Goal: Task Accomplishment & Management: Manage account settings

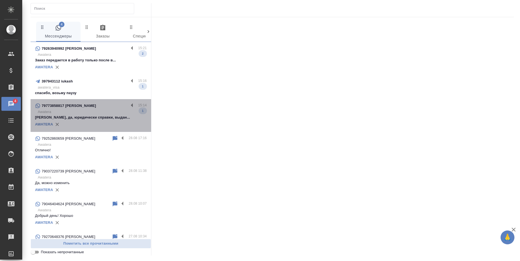
click at [93, 107] on div "79773858817 Александр" at bounding box center [82, 105] width 94 height 7
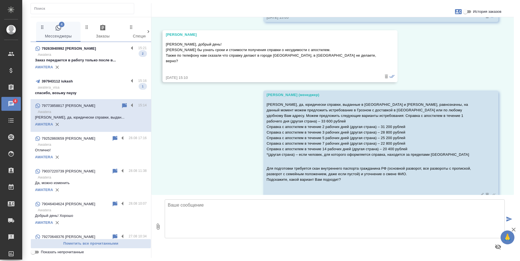
scroll to position [74, 0]
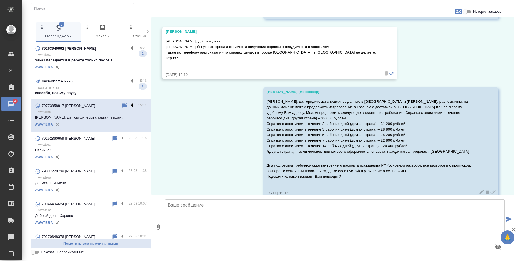
click at [129, 104] on label at bounding box center [133, 105] width 9 height 6
click at [0, 0] on input "checkbox" at bounding box center [0, 0] width 0 height 0
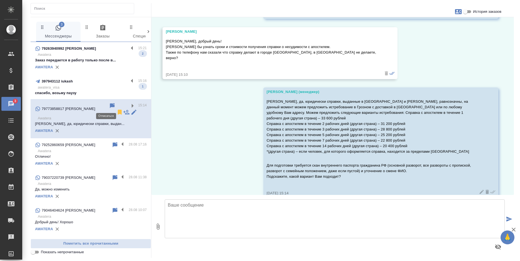
click at [118, 110] on icon at bounding box center [120, 112] width 4 height 5
click at [94, 82] on div "397943112 iukash" at bounding box center [82, 81] width 94 height 7
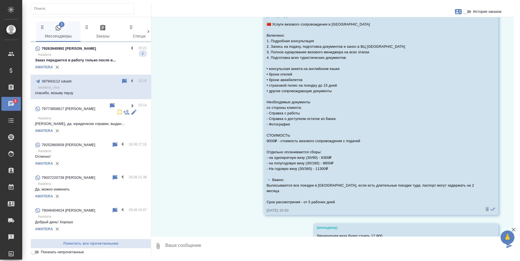
scroll to position [152, 0]
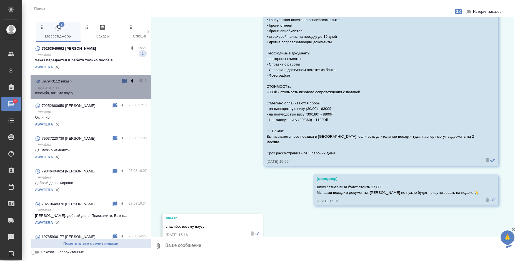
click at [129, 81] on label at bounding box center [133, 81] width 9 height 6
click at [0, 0] on input "checkbox" at bounding box center [0, 0] width 0 height 0
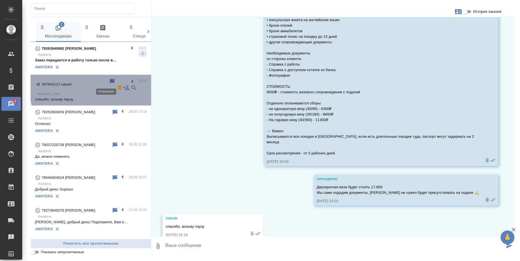
click at [116, 84] on icon at bounding box center [119, 87] width 7 height 7
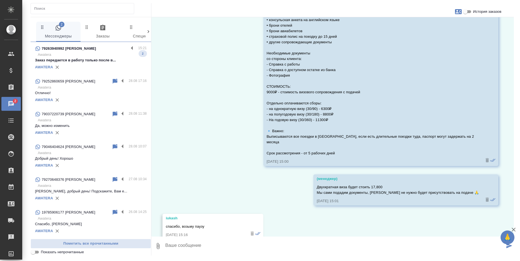
click at [85, 49] on div "79263940992 Виктория" at bounding box center [82, 48] width 94 height 7
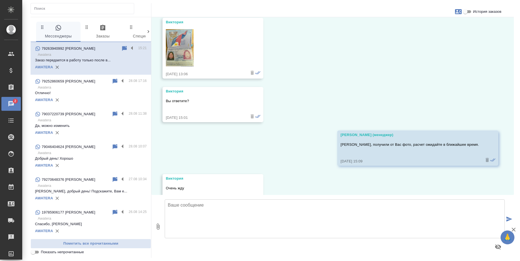
scroll to position [0, 0]
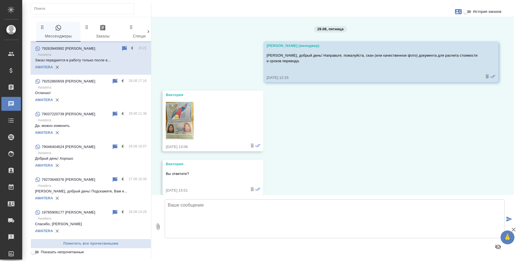
click at [172, 127] on img at bounding box center [180, 120] width 28 height 37
click at [129, 47] on label at bounding box center [133, 48] width 9 height 6
click at [0, 0] on input "checkbox" at bounding box center [0, 0] width 0 height 0
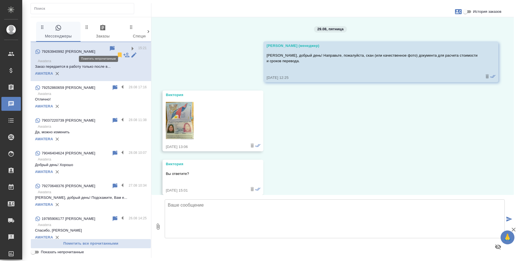
click at [109, 48] on icon at bounding box center [112, 48] width 7 height 7
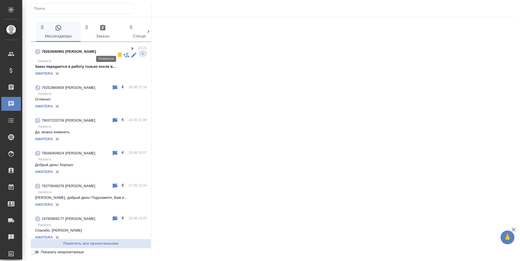
click at [118, 52] on icon at bounding box center [120, 54] width 4 height 5
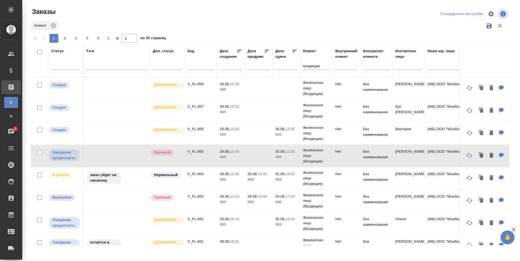
click at [239, 15] on div at bounding box center [272, 13] width 161 height 13
click at [264, 98] on td at bounding box center [259, 88] width 28 height 19
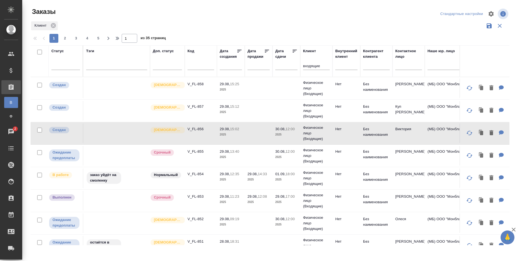
click at [237, 110] on p "2025" at bounding box center [231, 112] width 22 height 6
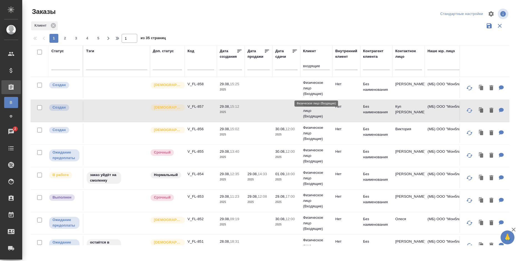
click at [315, 81] on p "Физическое лицо (Входящие)" at bounding box center [316, 88] width 27 height 17
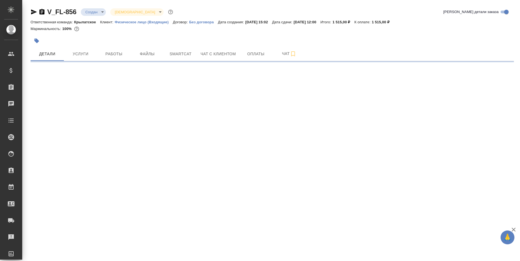
select select "RU"
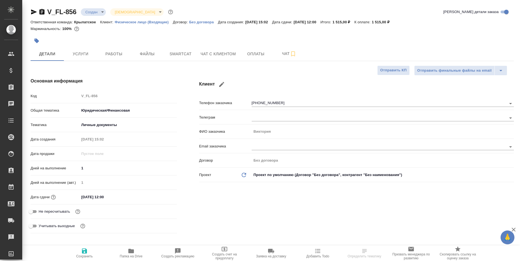
type textarea "x"
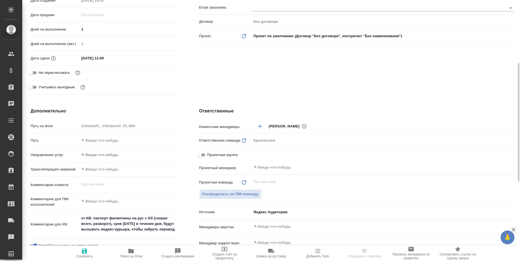
scroll to position [222, 0]
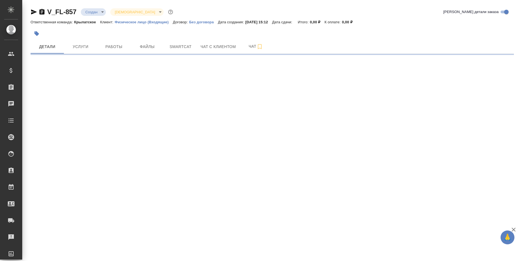
select select "RU"
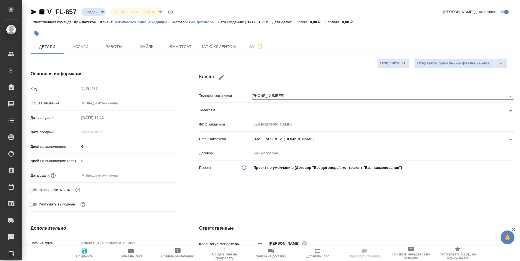
type textarea "x"
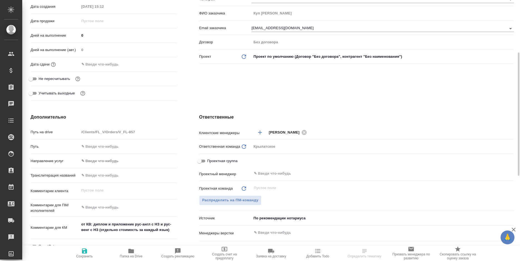
scroll to position [167, 0]
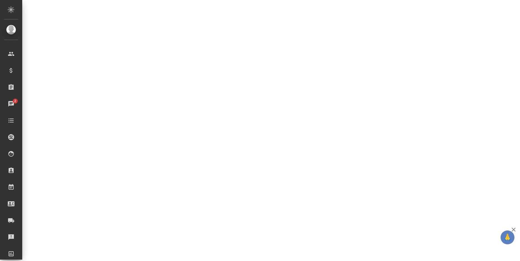
select select "RU"
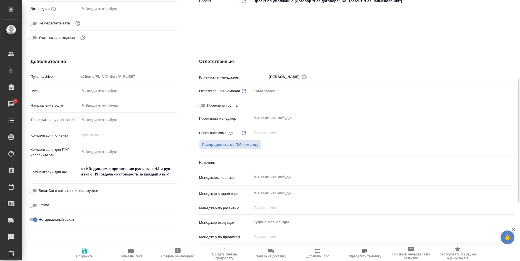
type textarea "x"
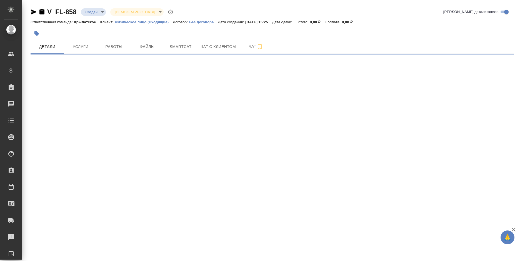
select select "RU"
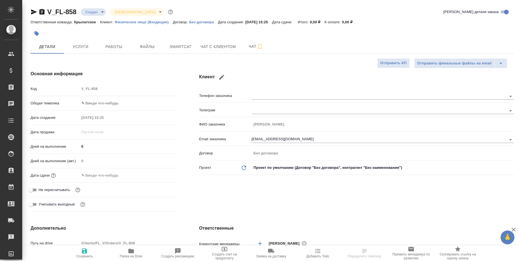
type textarea "x"
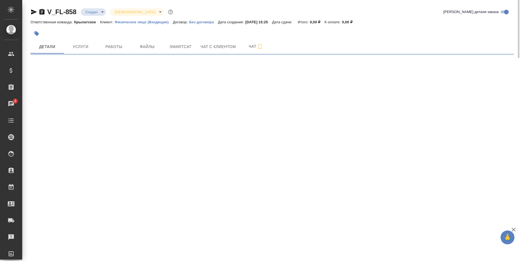
select select "RU"
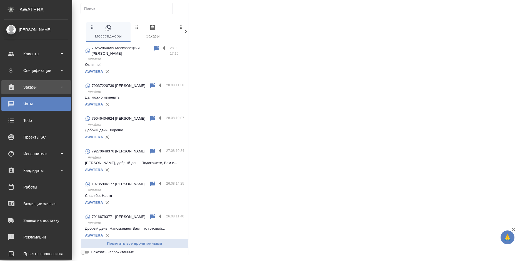
click at [6, 86] on div "Заказы" at bounding box center [36, 87] width 64 height 8
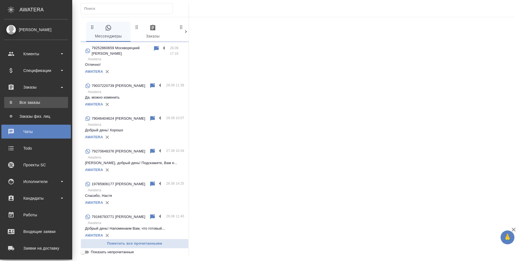
click at [23, 104] on div "Все заказы" at bounding box center [36, 103] width 58 height 6
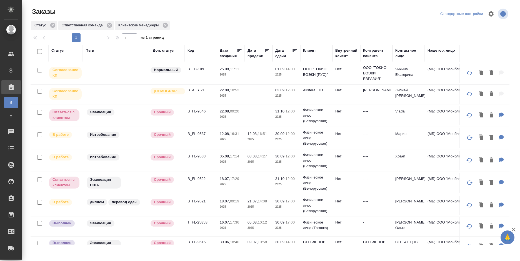
click at [320, 78] on td "ООО "ТОКИО БОЭКИ (РУС)"" at bounding box center [316, 73] width 32 height 19
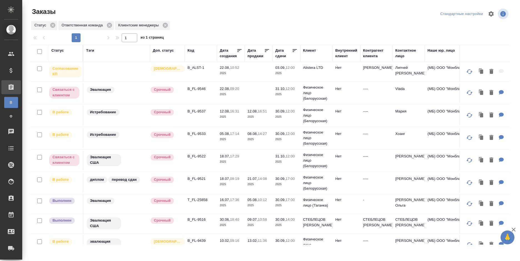
click at [354, 72] on td "Нет" at bounding box center [346, 71] width 28 height 19
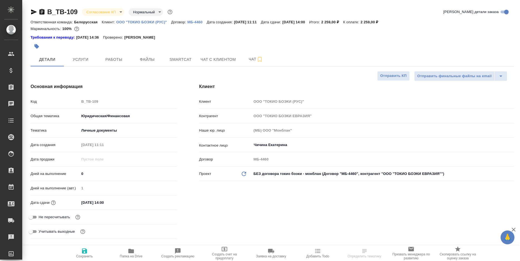
click at [103, 17] on button "Согласование КП" at bounding box center [97, 16] width 24 height 3
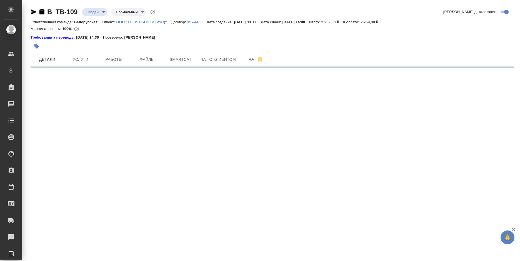
select select "RU"
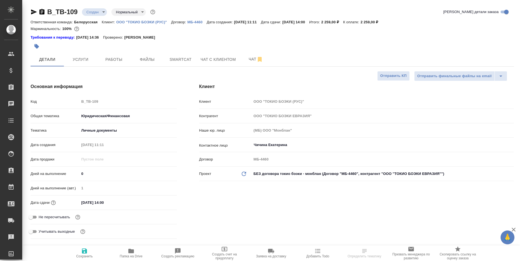
click at [98, 13] on body "🙏 .cls-1 fill:#fff; AWATERA [PERSON_NAME] Спецификации Заказы 0 Чаты Todo Проек…" at bounding box center [260, 130] width 520 height 261
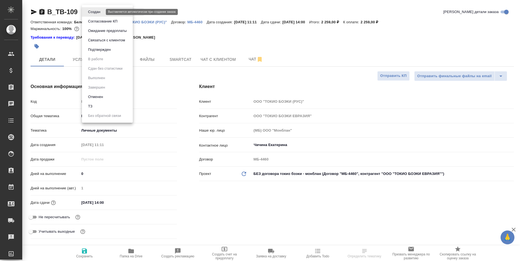
click at [114, 96] on li "Отменен" at bounding box center [107, 96] width 51 height 9
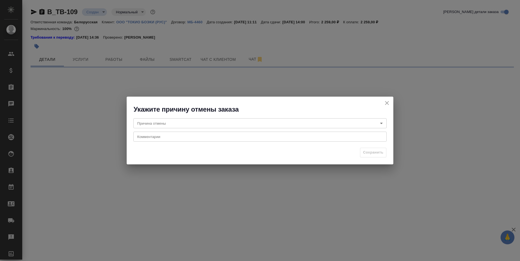
select select "RU"
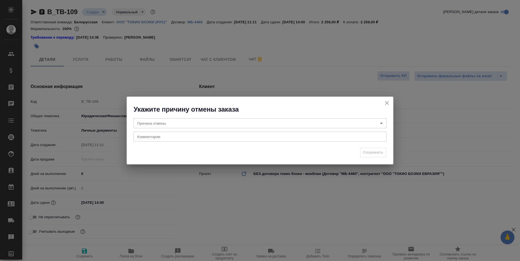
type textarea "x"
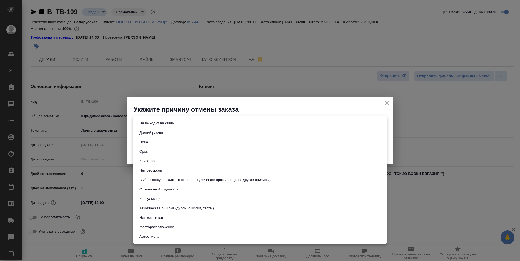
click at [143, 121] on body "🙏 .cls-1 fill:#fff; AWATERA [PERSON_NAME] Спецификации Заказы 0 Чаты Todo Проек…" at bounding box center [260, 130] width 520 height 261
click at [156, 198] on button "Консультация" at bounding box center [151, 199] width 26 height 6
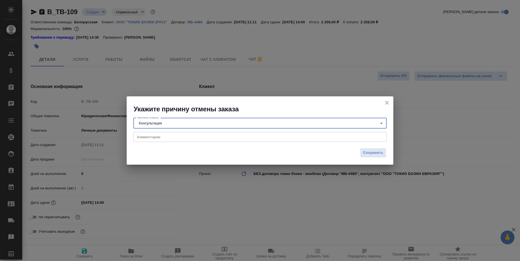
click at [179, 122] on body "🙏 .cls-1 fill:#fff; AWATERA [PERSON_NAME] Спецификации Заказы 0 Чаты Todo Проек…" at bounding box center [260, 130] width 520 height 261
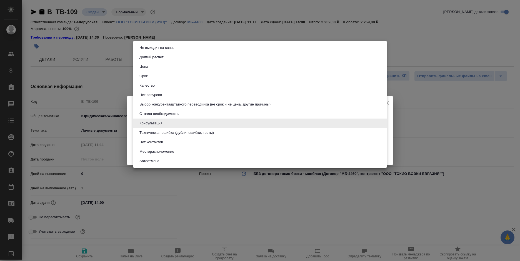
click at [170, 113] on button "Отпала необходимость" at bounding box center [159, 114] width 42 height 6
type input "noNeed"
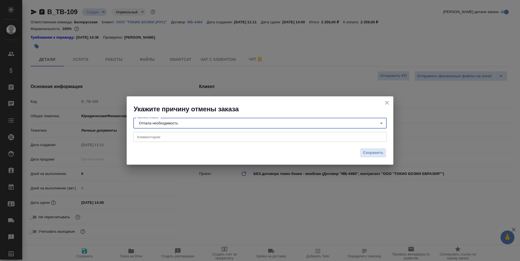
click at [173, 136] on textarea at bounding box center [260, 137] width 246 height 4
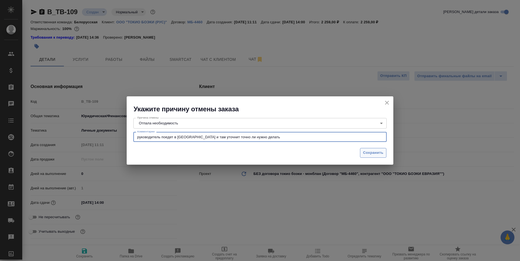
type textarea "руководитель поедет в Японию и там уточнит точно ли нужно делать"
click at [364, 154] on span "Сохранить" at bounding box center [373, 153] width 20 height 6
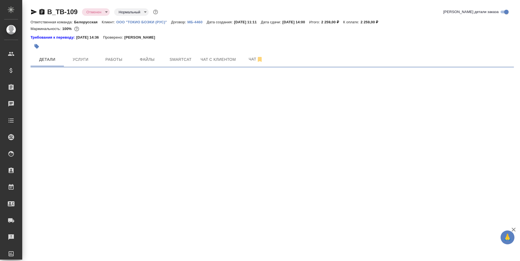
select select "RU"
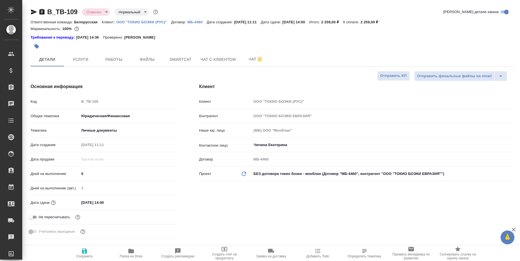
type textarea "x"
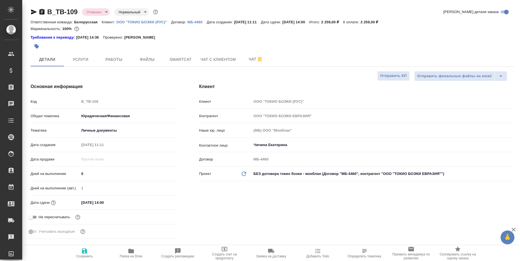
type textarea "x"
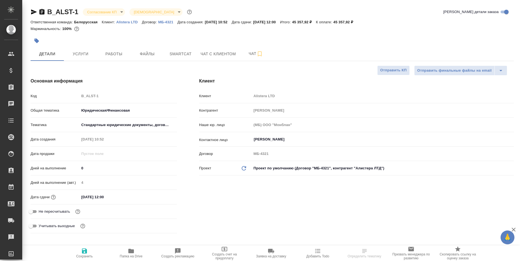
select select "RU"
click at [120, 197] on input "03.09.2025 12:00" at bounding box center [103, 197] width 49 height 8
click at [157, 195] on div "03.09.2025 12:00" at bounding box center [127, 197] width 97 height 9
click at [161, 196] on icon "button" at bounding box center [160, 197] width 7 height 7
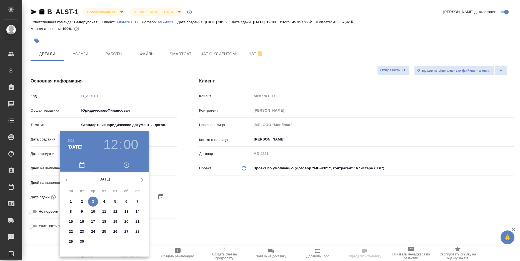
click at [114, 210] on div ".cls-1 fill:#fff; AWATERA Bogomolova Anastasiya Клиенты Спецификации Заказы 0 Ч…" at bounding box center [260, 130] width 520 height 261
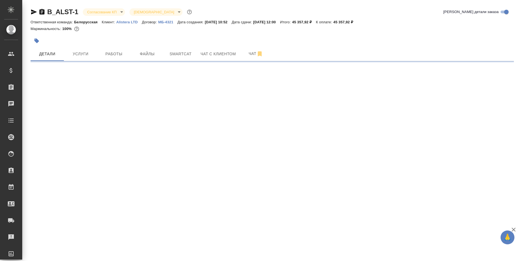
select select "RU"
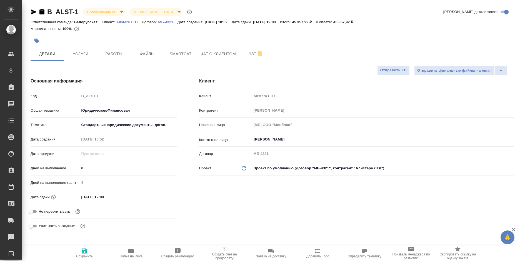
type textarea "x"
click at [132, 195] on div "03.09.2025 12:00" at bounding box center [127, 197] width 97 height 8
click at [110, 194] on input "03.09.2025 12:00" at bounding box center [104, 197] width 49 height 8
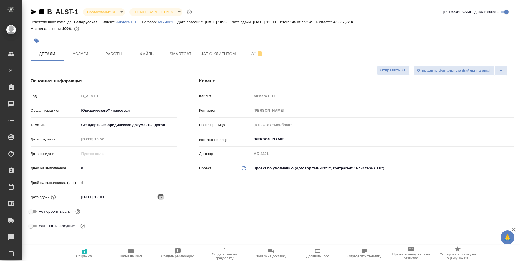
click at [158, 197] on icon "button" at bounding box center [160, 197] width 7 height 7
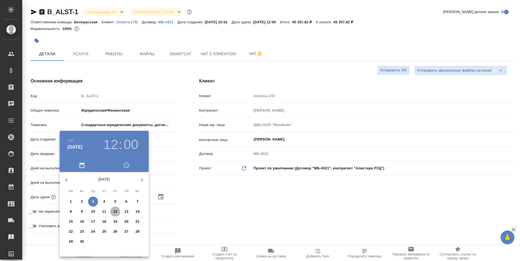
click at [113, 212] on p "12" at bounding box center [115, 212] width 4 height 6
type input "12.09.2025 12:00"
type textarea "x"
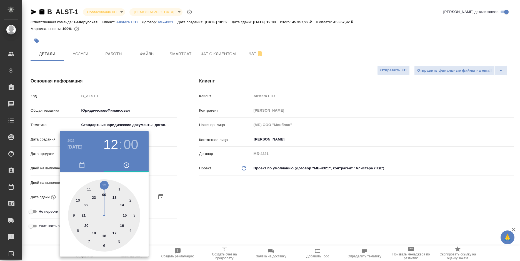
click at [218, 212] on div at bounding box center [260, 130] width 520 height 261
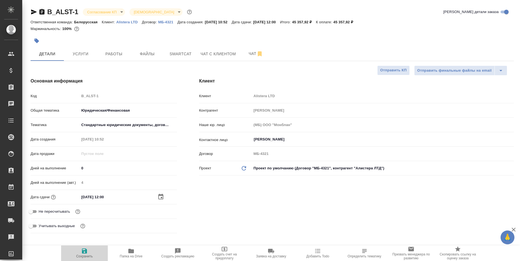
click at [89, 253] on span "Сохранить" at bounding box center [84, 253] width 40 height 11
type textarea "x"
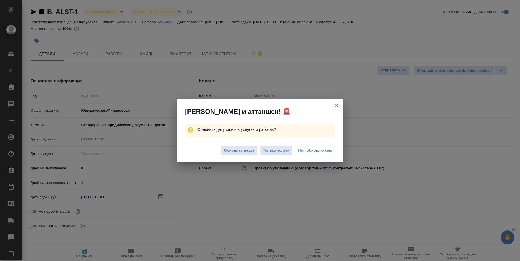
type textarea "x"
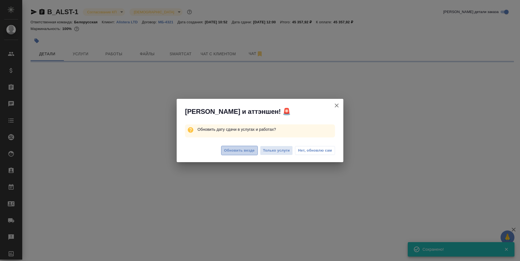
click at [239, 150] on span "Обновить везде" at bounding box center [239, 150] width 31 height 6
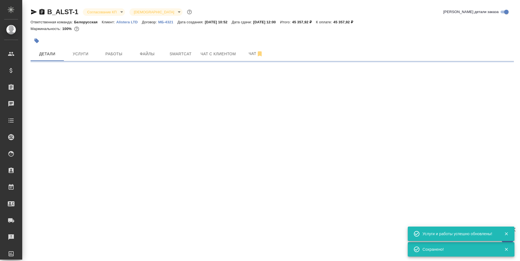
select select "RU"
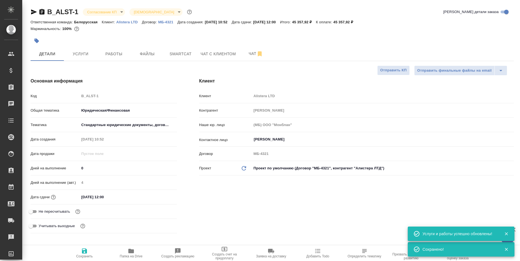
type textarea "x"
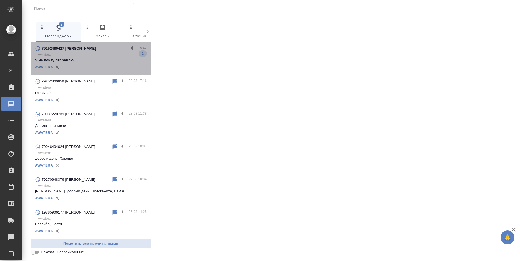
click at [100, 62] on p "Я на почту отправлю." at bounding box center [91, 60] width 112 height 6
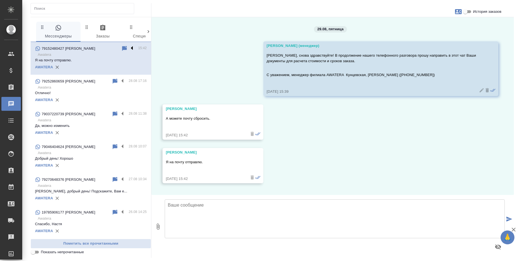
click at [129, 48] on label at bounding box center [133, 48] width 9 height 6
click at [0, 0] on input "checkbox" at bounding box center [0, 0] width 0 height 0
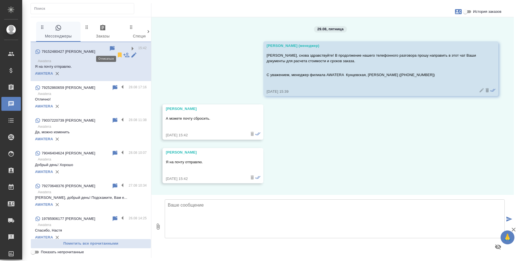
click at [118, 52] on icon at bounding box center [120, 54] width 4 height 5
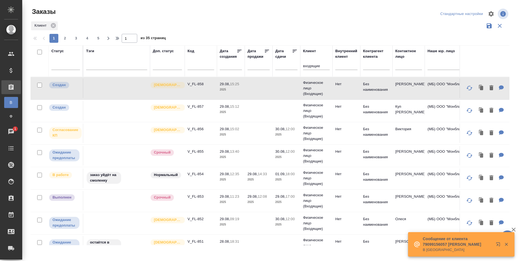
click at [450, 244] on p "Сообщение от клиента 79099156057 Анастасия" at bounding box center [457, 241] width 69 height 11
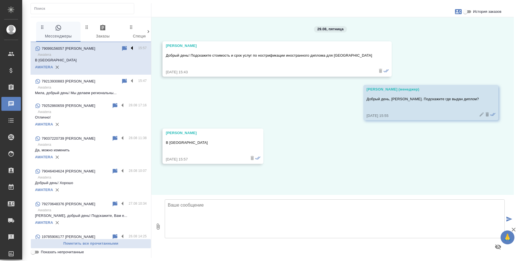
click at [129, 47] on label at bounding box center [133, 48] width 9 height 6
click at [0, 0] on input "checkbox" at bounding box center [0, 0] width 0 height 0
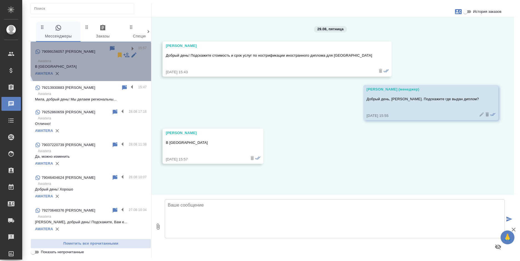
click at [109, 47] on div at bounding box center [123, 51] width 29 height 13
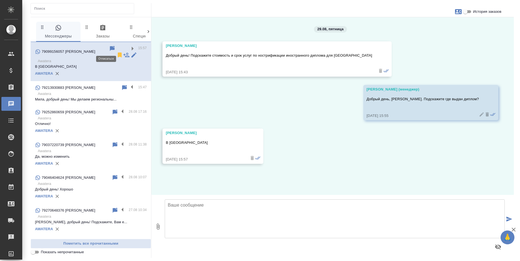
click at [118, 52] on icon at bounding box center [120, 54] width 4 height 5
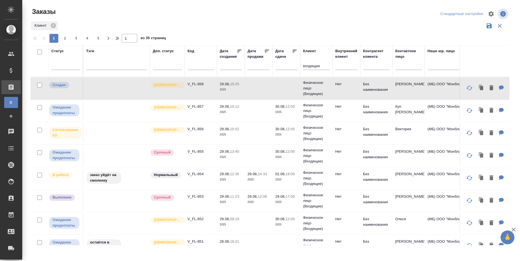
click at [311, 17] on div at bounding box center [272, 13] width 161 height 13
click at [232, 11] on div at bounding box center [272, 13] width 161 height 13
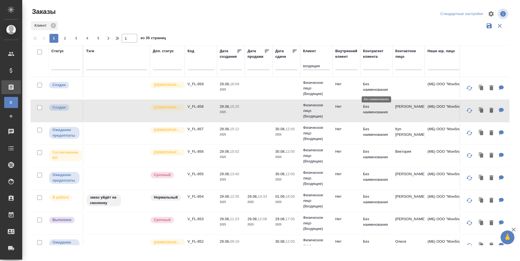
click at [382, 85] on p "Без наименования" at bounding box center [376, 86] width 27 height 11
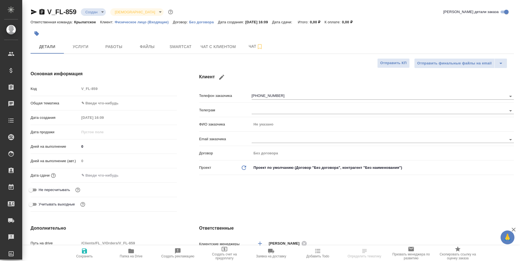
select select "RU"
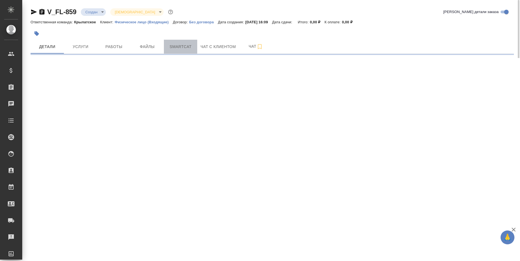
click at [185, 44] on span "Smartcat" at bounding box center [180, 46] width 27 height 7
click at [147, 44] on span "Файлы" at bounding box center [147, 46] width 27 height 7
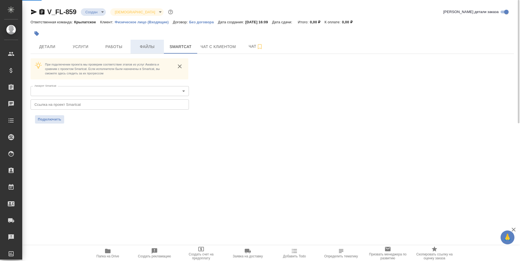
click at [147, 44] on span "Файлы" at bounding box center [147, 46] width 27 height 7
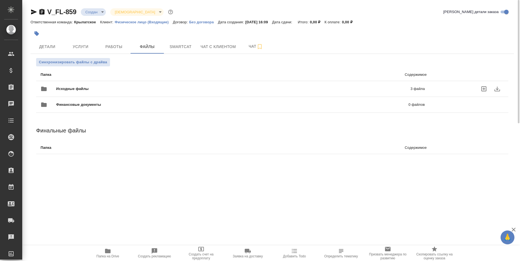
click at [366, 84] on div "Исходные файлы 3 файла" at bounding box center [233, 88] width 384 height 13
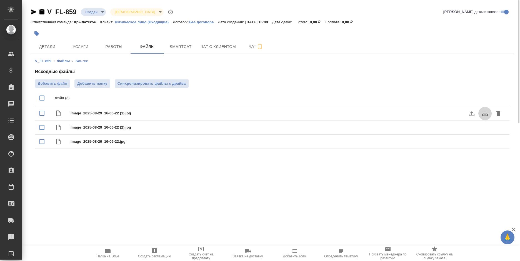
click at [483, 114] on icon "download" at bounding box center [485, 113] width 7 height 7
click at [485, 127] on icon "download" at bounding box center [485, 128] width 6 height 5
click at [452, 170] on div ".cls-1 fill:#fff; AWATERA Bogomolova Anastasiya Клиенты Спецификации Заказы 0 Ч…" at bounding box center [260, 130] width 520 height 261
click at [486, 143] on icon "download" at bounding box center [485, 142] width 7 height 7
click at [49, 52] on button "Детали" at bounding box center [47, 47] width 33 height 14
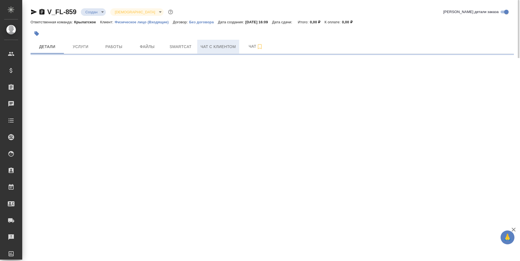
select select "RU"
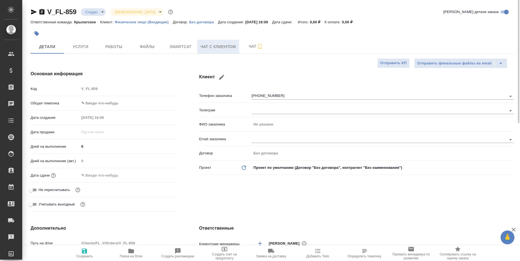
type textarea "x"
click at [219, 47] on span "Чат с клиентом" at bounding box center [218, 46] width 35 height 7
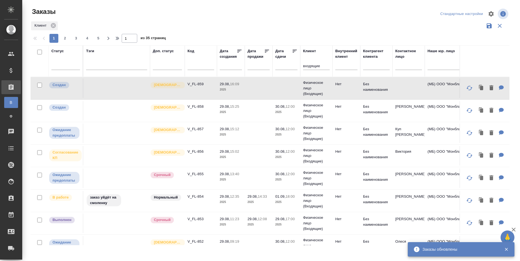
click at [269, 85] on td at bounding box center [259, 88] width 28 height 19
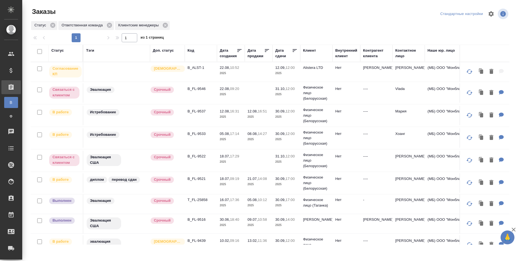
click at [332, 82] on td "Физическое лицо (Белорусская)" at bounding box center [316, 71] width 32 height 19
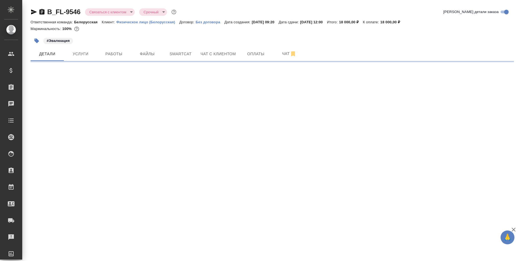
click at [115, 14] on body "🙏 .cls-1 fill:#fff; AWATERA Bogomolova Anastasiya Клиенты Спецификации Заказы Ч…" at bounding box center [260, 130] width 520 height 261
select select "RU"
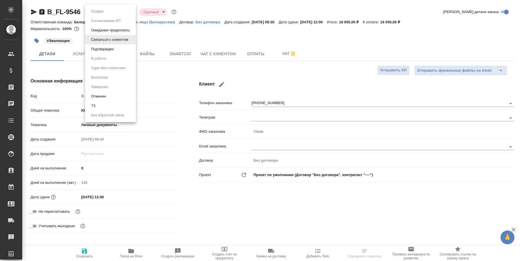
type textarea "x"
click at [112, 98] on li "Отменен" at bounding box center [110, 96] width 51 height 9
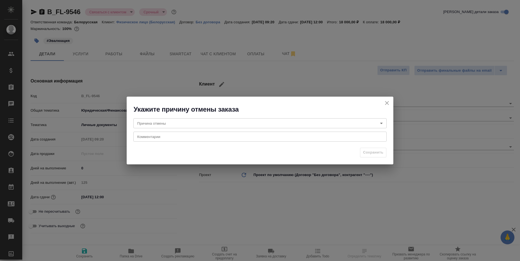
click at [199, 124] on body "🙏 .cls-1 fill:#fff; AWATERA Bogomolova Anastasiya Клиенты Спецификации Заказы Ч…" at bounding box center [260, 130] width 520 height 261
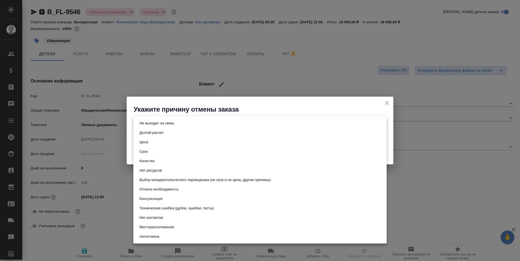
click at [161, 122] on button "Не выходит на связь" at bounding box center [157, 123] width 38 height 6
type input "stopContacting"
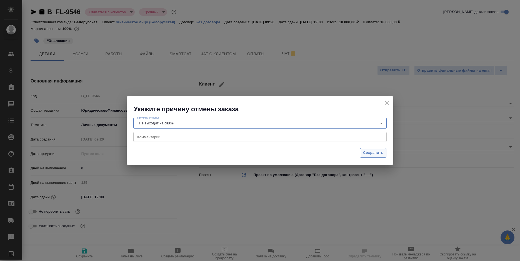
click at [365, 154] on span "Сохранить" at bounding box center [373, 153] width 20 height 6
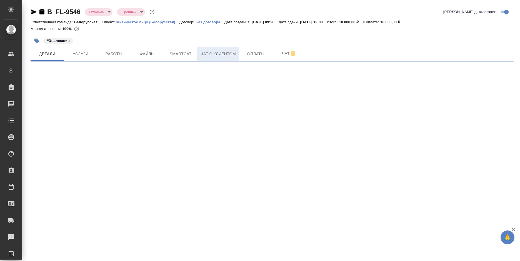
click at [218, 58] on button "Чат с клиентом" at bounding box center [218, 54] width 42 height 14
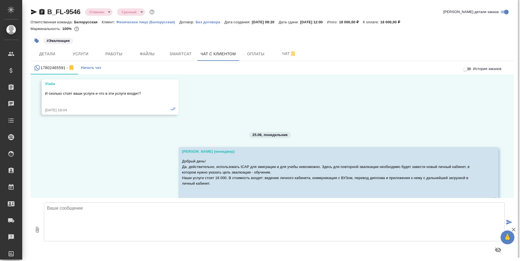
scroll to position [561, 0]
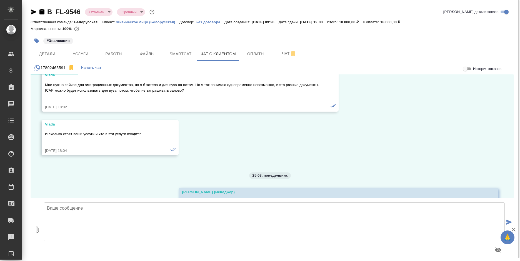
click at [111, 219] on textarea at bounding box center [274, 221] width 461 height 39
type textarea "Добрый день! Ваш запрос на эвалюацию еще актуален?"
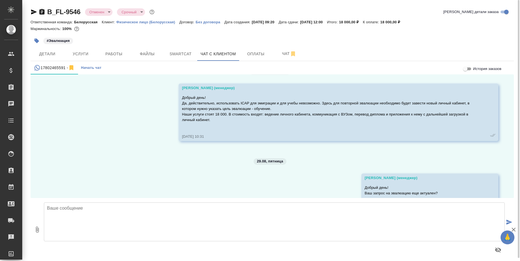
scroll to position [690, 0]
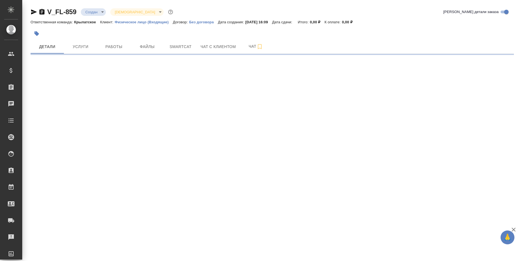
select select "RU"
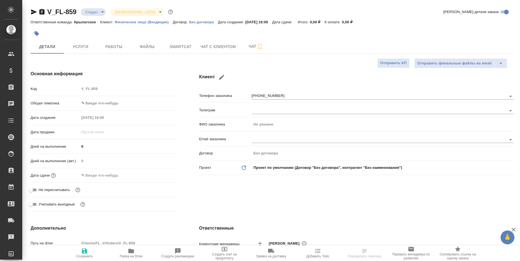
type textarea "x"
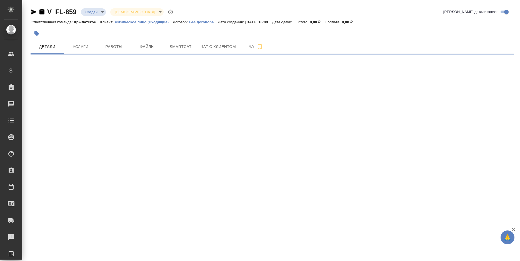
select select "RU"
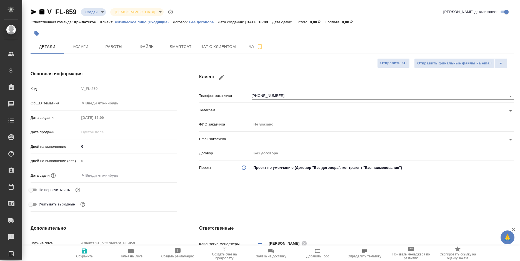
type textarea "x"
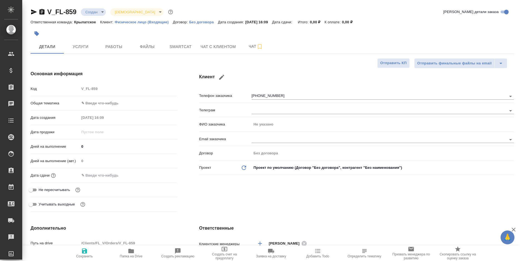
type textarea "x"
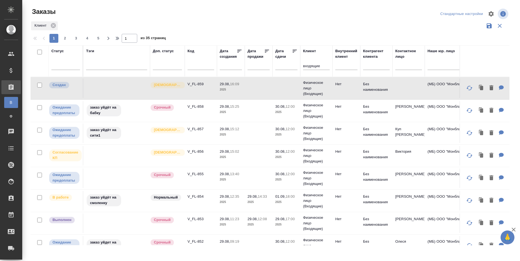
click at [241, 19] on div at bounding box center [272, 13] width 161 height 13
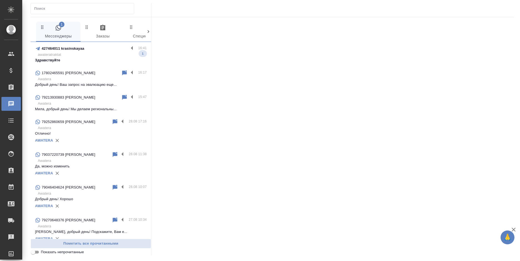
click at [91, 60] on p "Здравствуйте" at bounding box center [91, 60] width 112 height 6
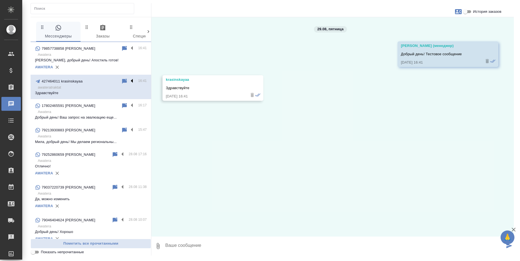
click at [129, 79] on label at bounding box center [133, 81] width 9 height 6
click at [0, 0] on input "checkbox" at bounding box center [0, 0] width 0 height 0
click at [107, 81] on icon at bounding box center [110, 81] width 7 height 7
click at [124, 47] on div at bounding box center [129, 48] width 17 height 7
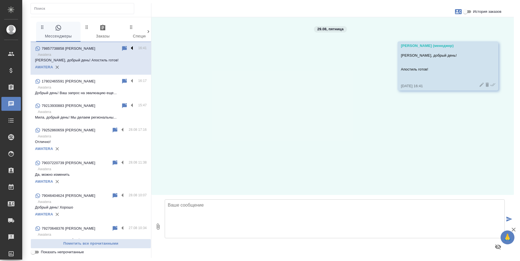
click at [129, 48] on label at bounding box center [133, 48] width 9 height 6
click at [0, 0] on input "checkbox" at bounding box center [0, 0] width 0 height 0
click at [108, 48] on icon at bounding box center [110, 48] width 4 height 5
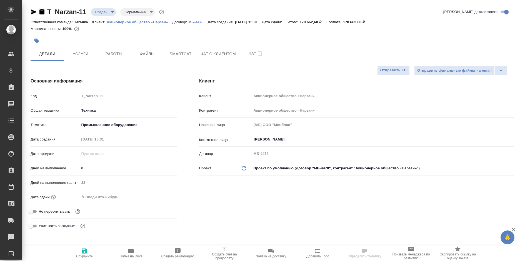
select select "RU"
click at [195, 20] on p "МБ-4478" at bounding box center [197, 22] width 19 height 4
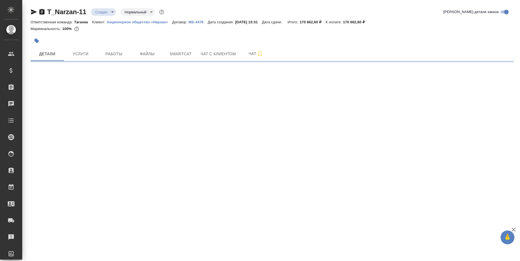
select select "RU"
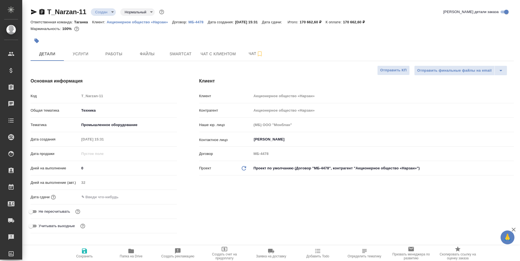
type textarea "x"
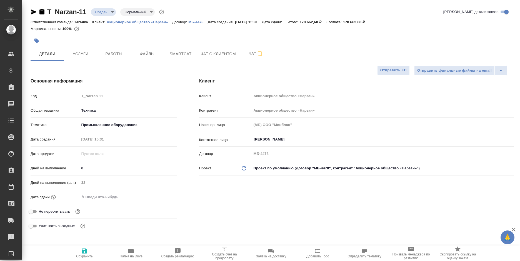
type textarea "x"
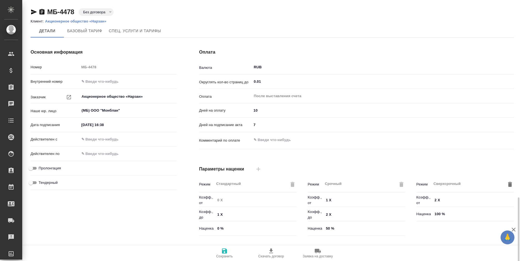
scroll to position [117, 0]
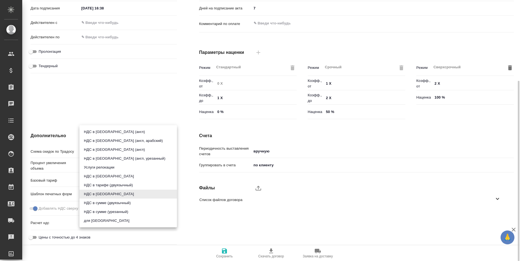
click at [116, 193] on body "🙏 .cls-1 fill:#fff; AWATERA [PERSON_NAME] Спецификации Заказы Чаты Todo Проекты…" at bounding box center [260, 130] width 520 height 261
click at [216, 228] on div at bounding box center [260, 130] width 520 height 261
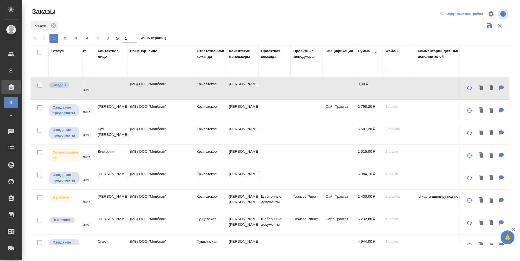
scroll to position [0, 391]
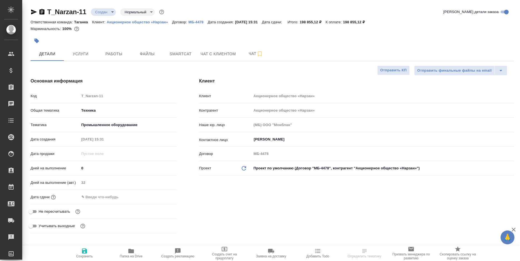
select select "RU"
click at [78, 56] on span "Услуги" at bounding box center [80, 54] width 27 height 7
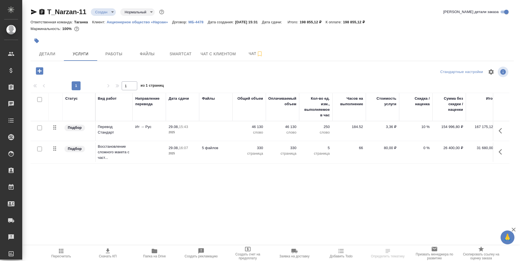
scroll to position [0, 45]
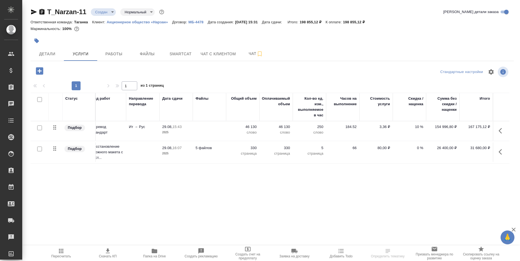
click at [298, 200] on div "Статус Услуга для клиента (RU) Вид работ Направление перевода Дата сдачи Файлы …" at bounding box center [270, 152] width 479 height 119
